Goal: Information Seeking & Learning: Learn about a topic

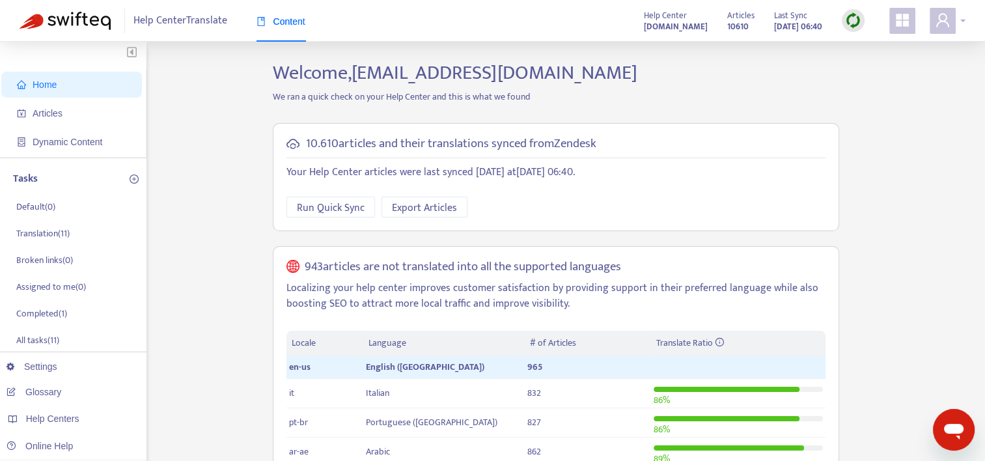
click at [956, 23] on div at bounding box center [948, 21] width 36 height 26
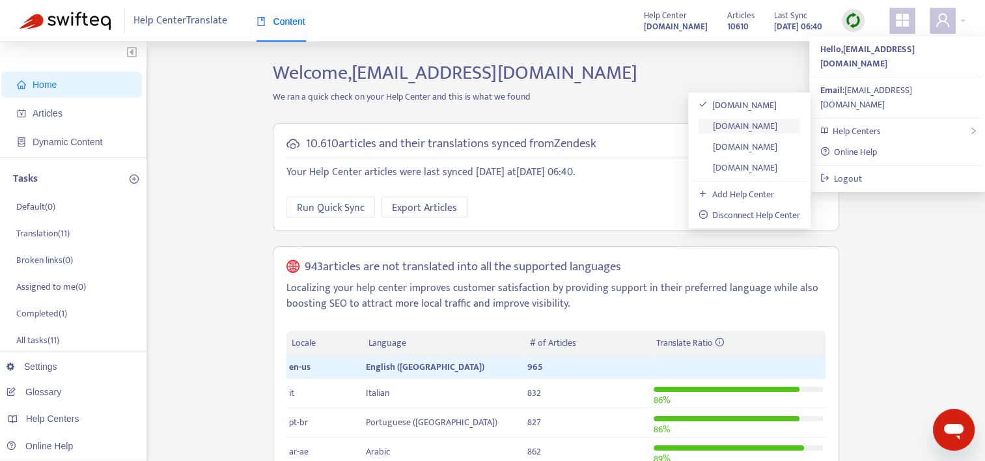
click at [741, 124] on link "[DOMAIN_NAME]" at bounding box center [737, 125] width 79 height 15
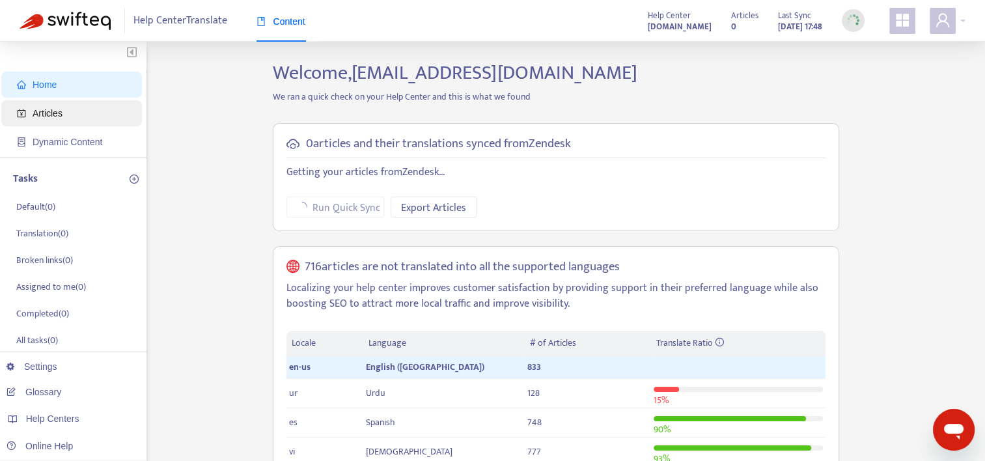
click at [42, 115] on span "Articles" at bounding box center [48, 113] width 30 height 10
